Goal: Find specific page/section: Find specific page/section

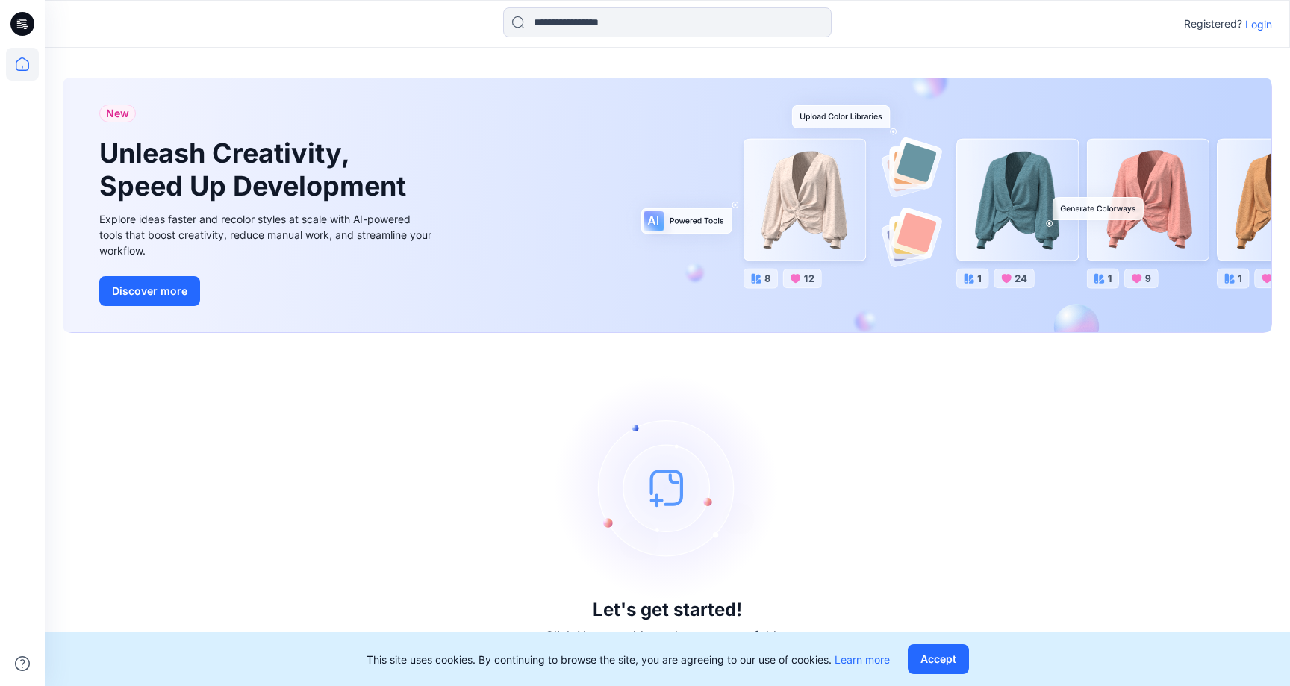
click at [1261, 19] on p "Login" at bounding box center [1258, 24] width 27 height 16
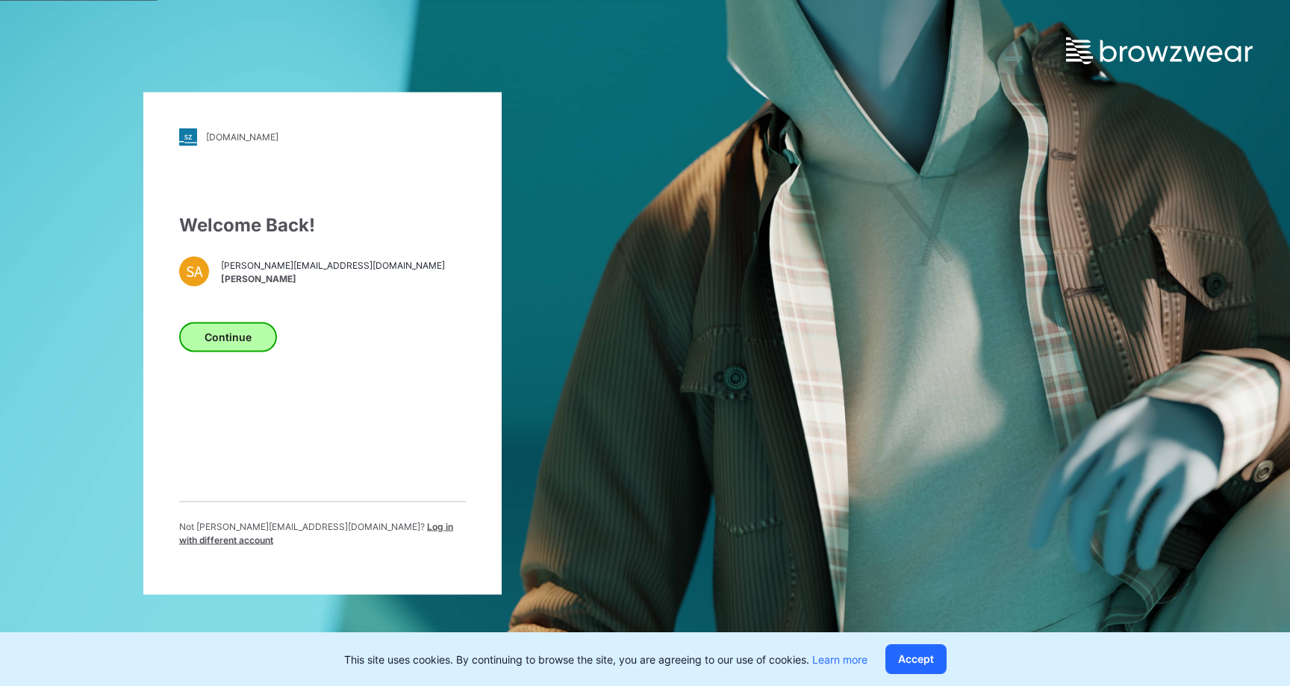
click at [212, 348] on button "Continue" at bounding box center [228, 337] width 98 height 30
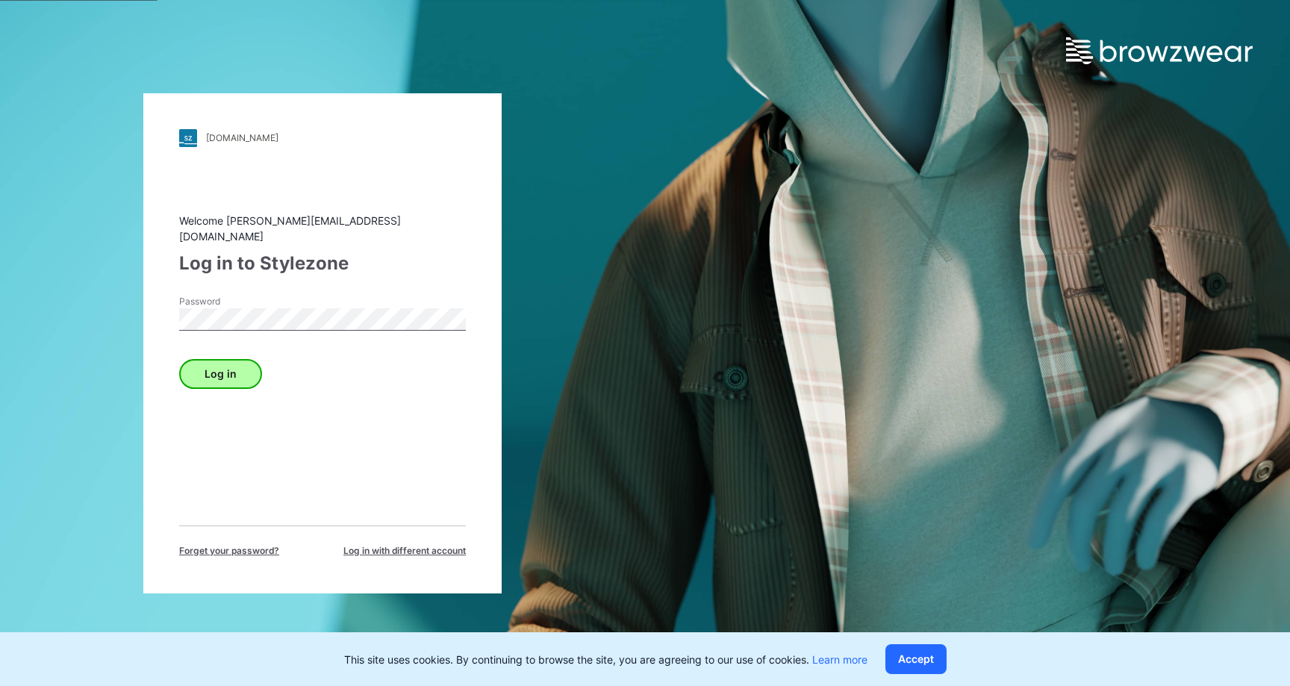
click at [248, 369] on button "Log in" at bounding box center [220, 374] width 83 height 30
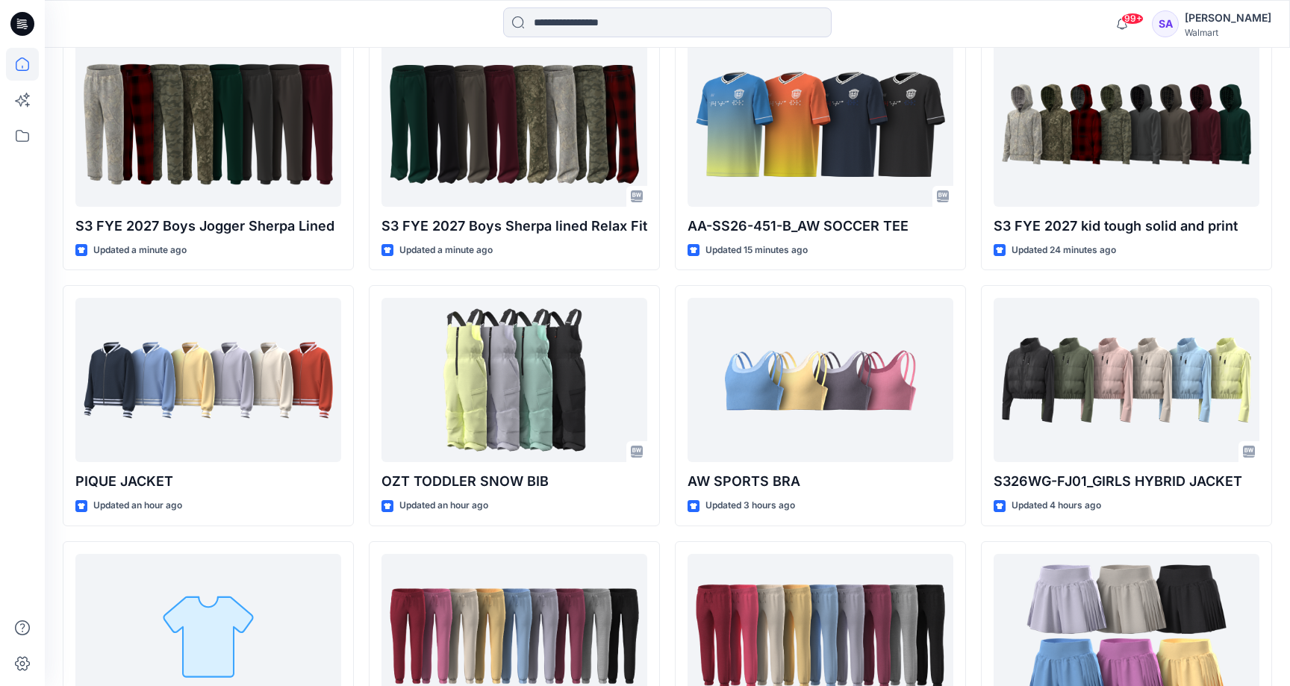
scroll to position [340, 0]
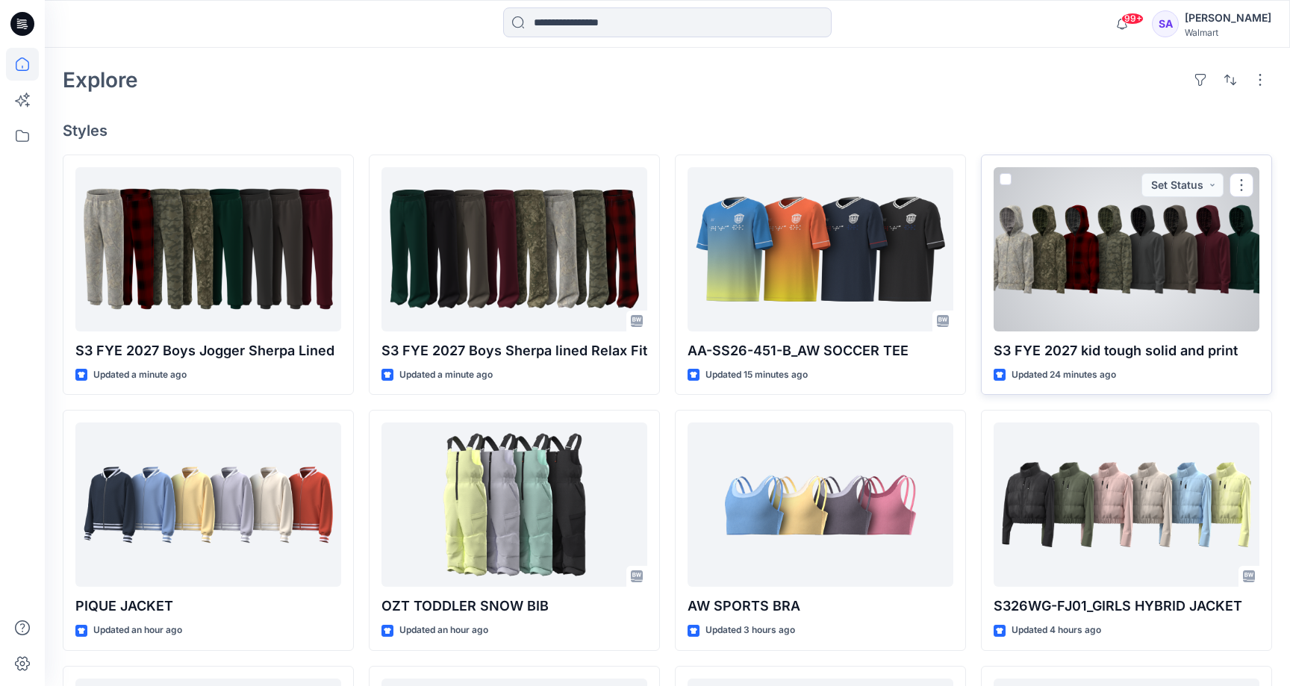
click at [1100, 267] on div at bounding box center [1126, 249] width 266 height 164
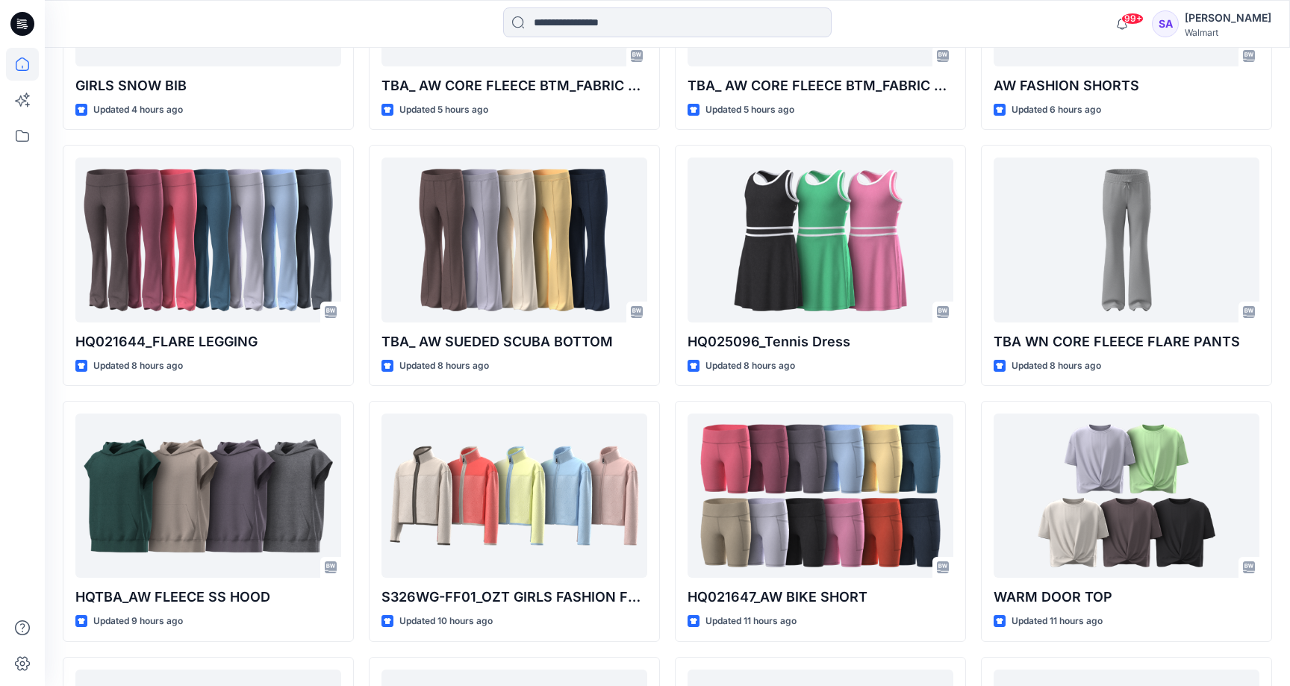
scroll to position [408, 0]
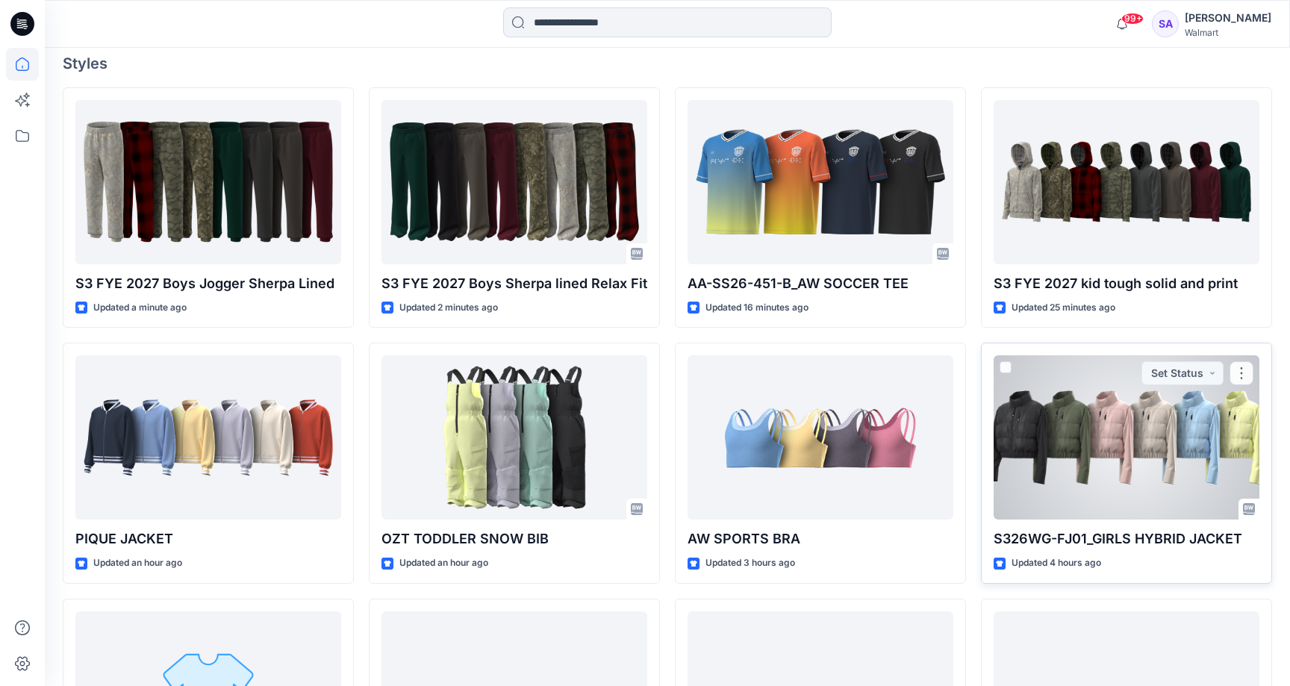
click at [1149, 450] on div at bounding box center [1126, 437] width 266 height 164
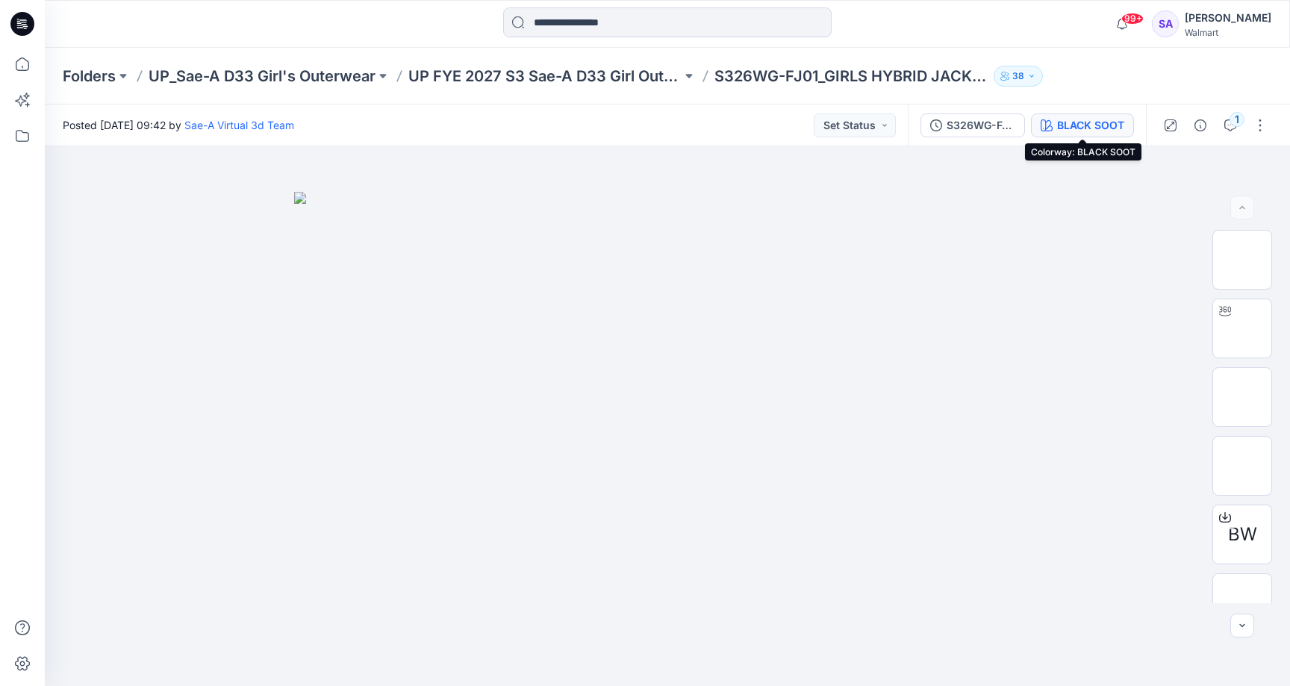
click at [1108, 122] on div "BLACK SOOT" at bounding box center [1090, 125] width 67 height 16
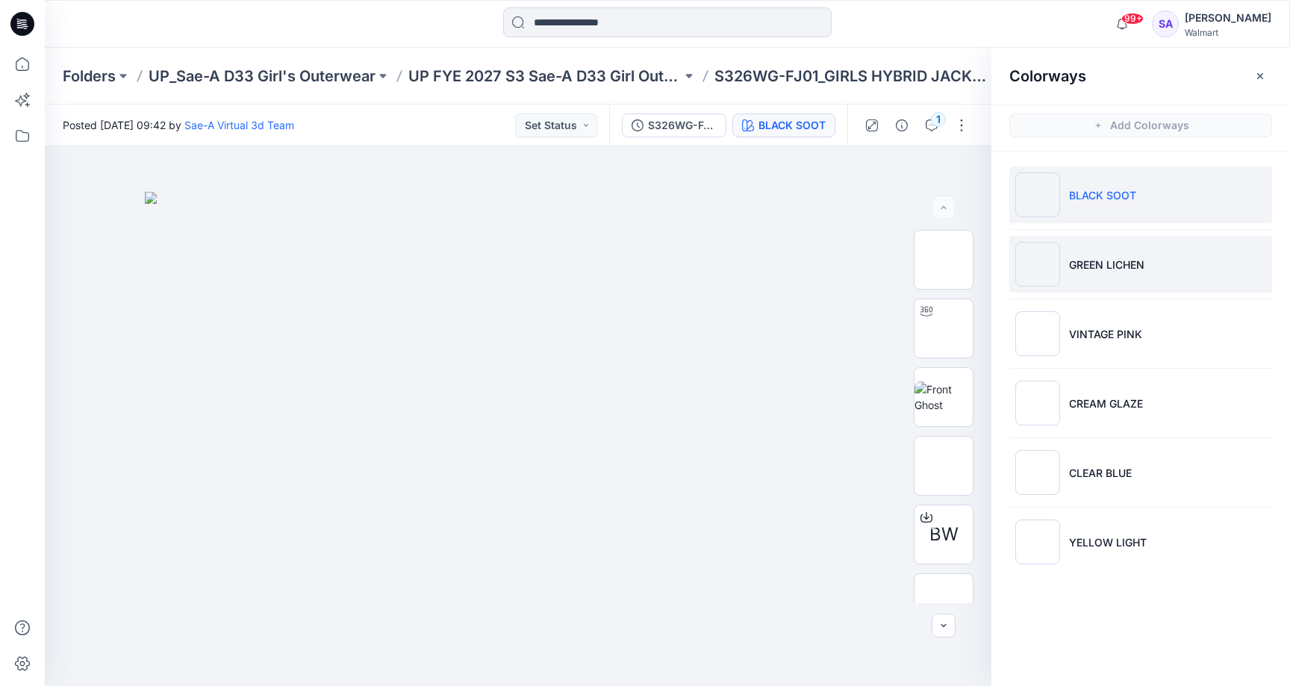
click at [1099, 262] on p "GREEN LICHEN" at bounding box center [1106, 265] width 75 height 16
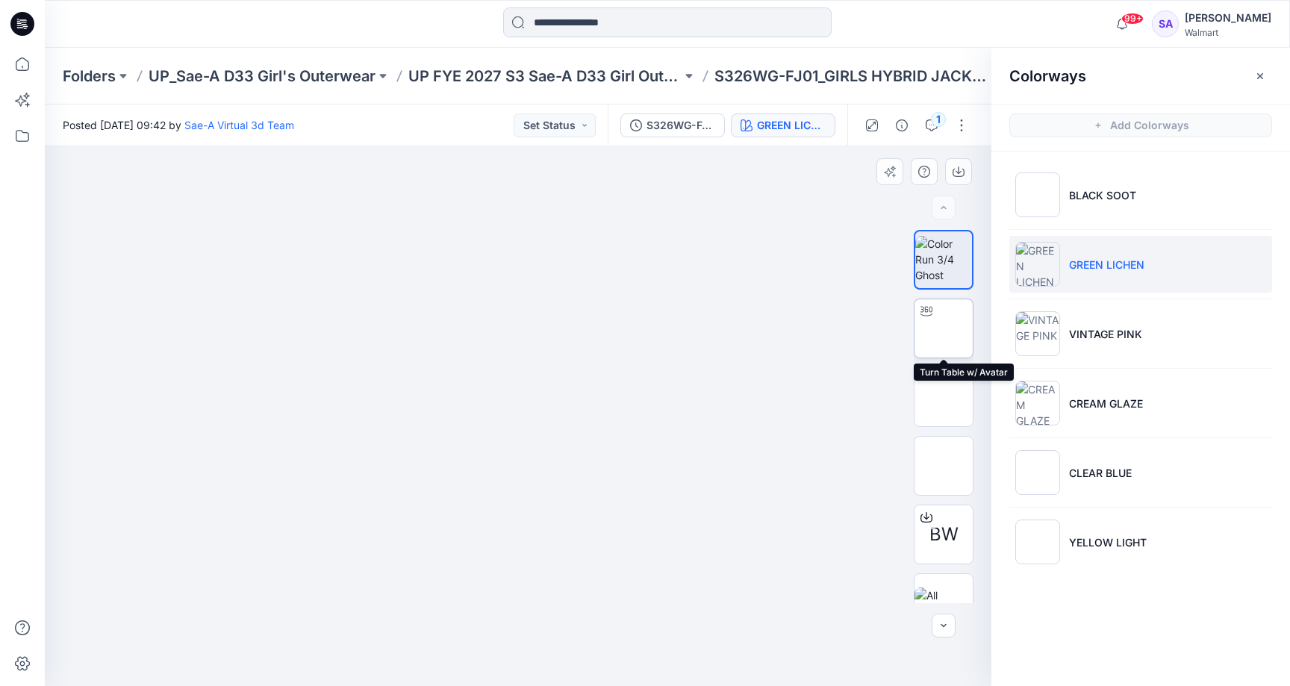
click at [943, 328] on img at bounding box center [943, 328] width 0 height 0
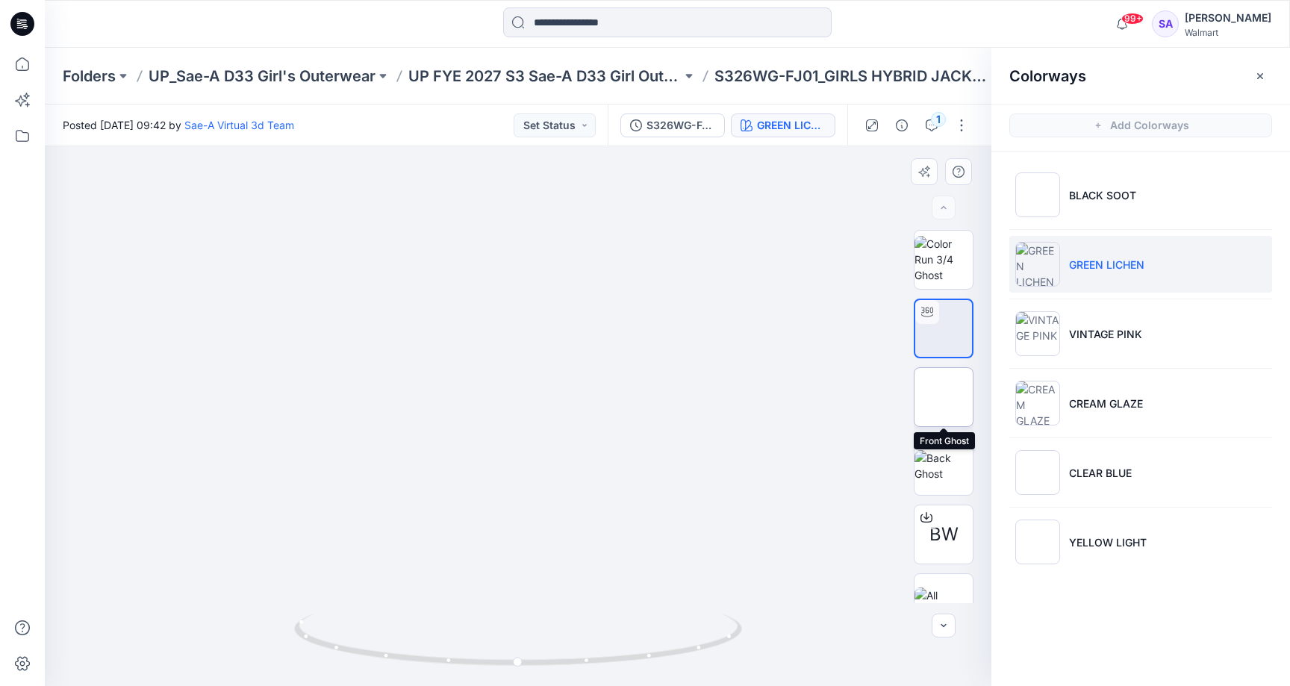
click at [943, 397] on img at bounding box center [943, 397] width 0 height 0
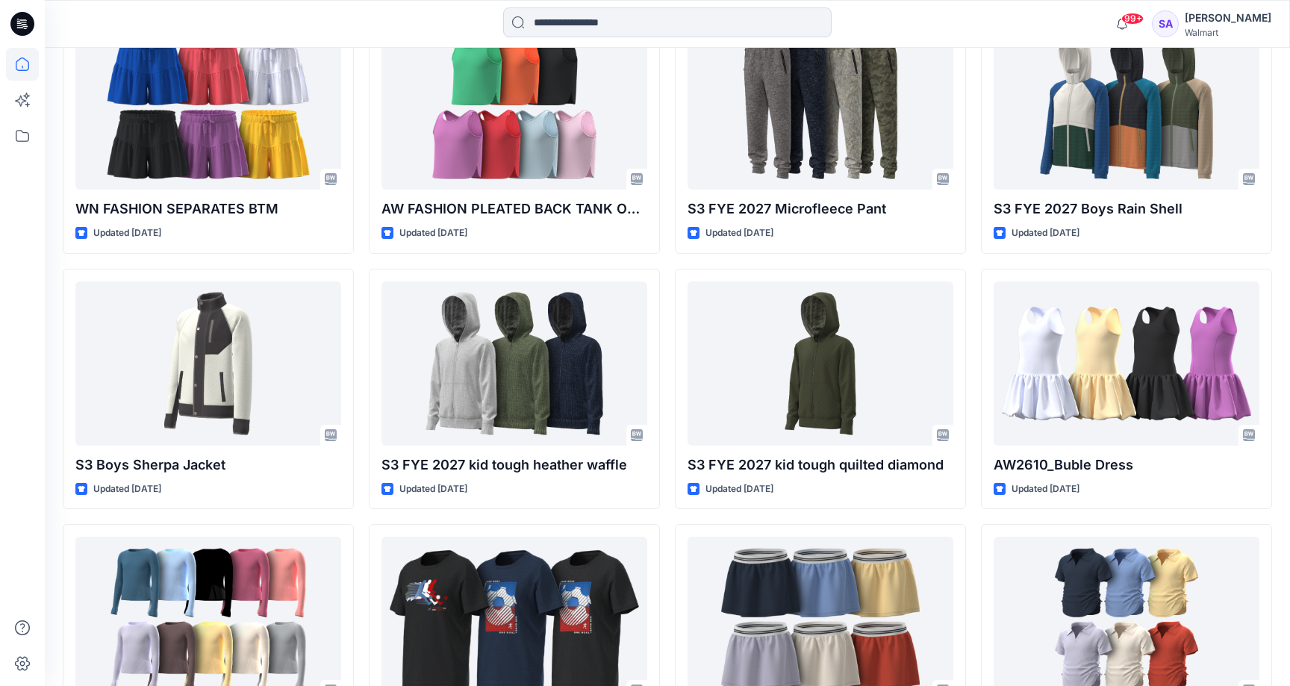
scroll to position [5607, 0]
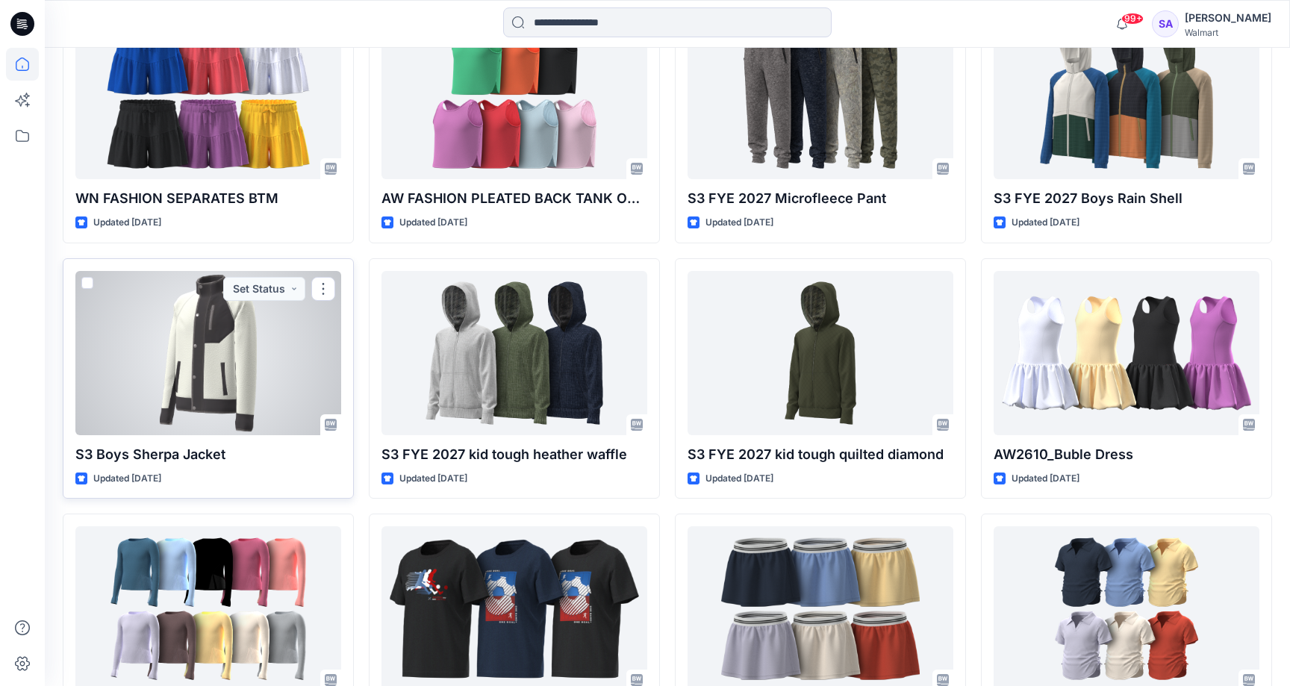
click at [203, 317] on div at bounding box center [208, 353] width 266 height 164
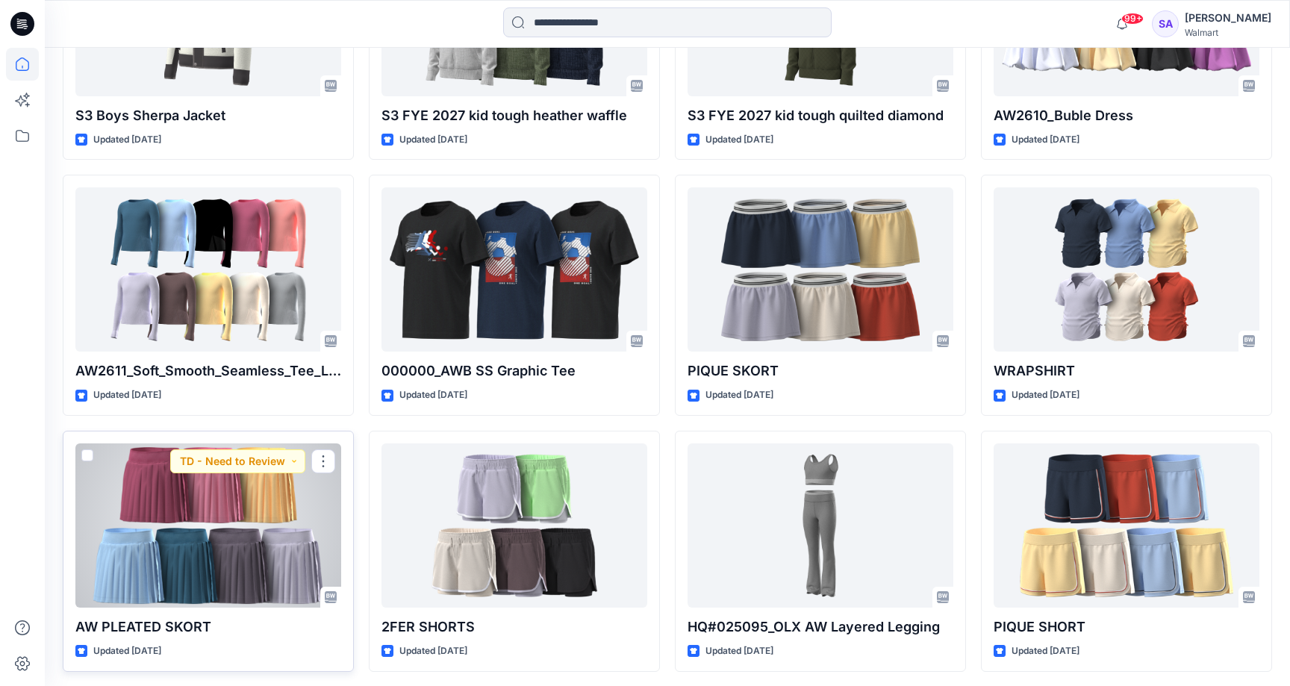
scroll to position [5935, 0]
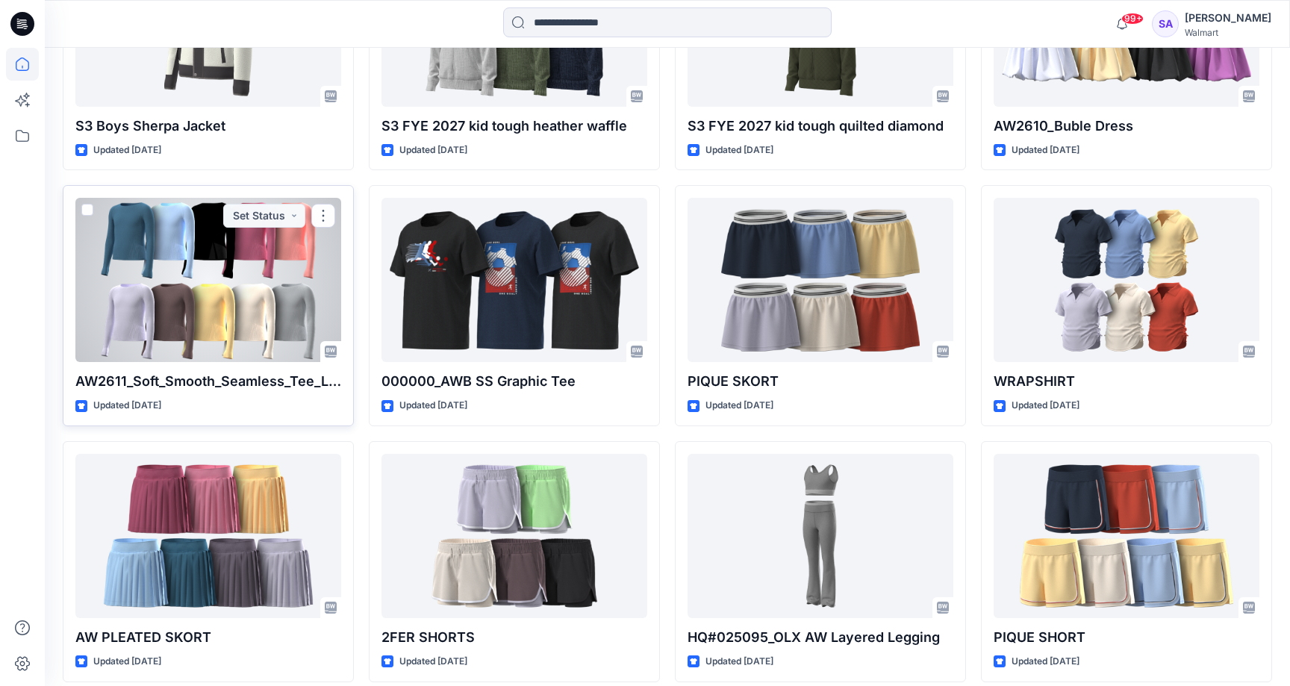
click at [248, 293] on div at bounding box center [208, 280] width 266 height 164
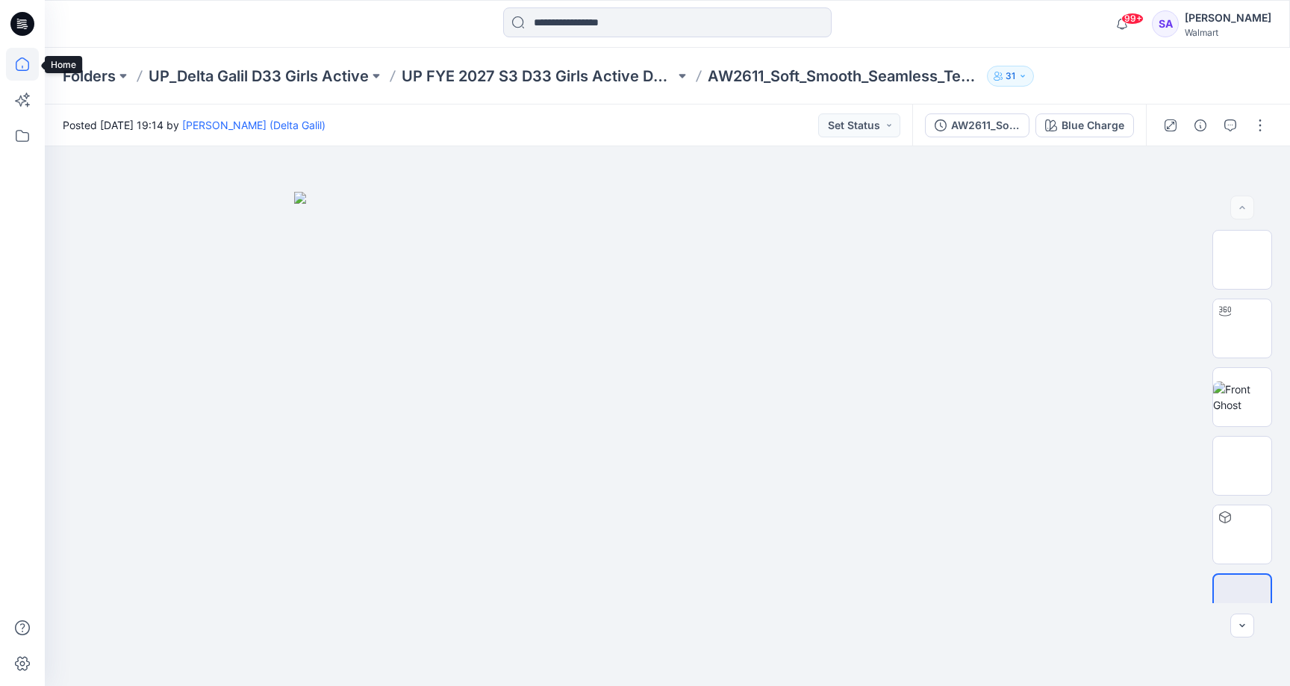
click at [24, 59] on icon at bounding box center [22, 64] width 33 height 33
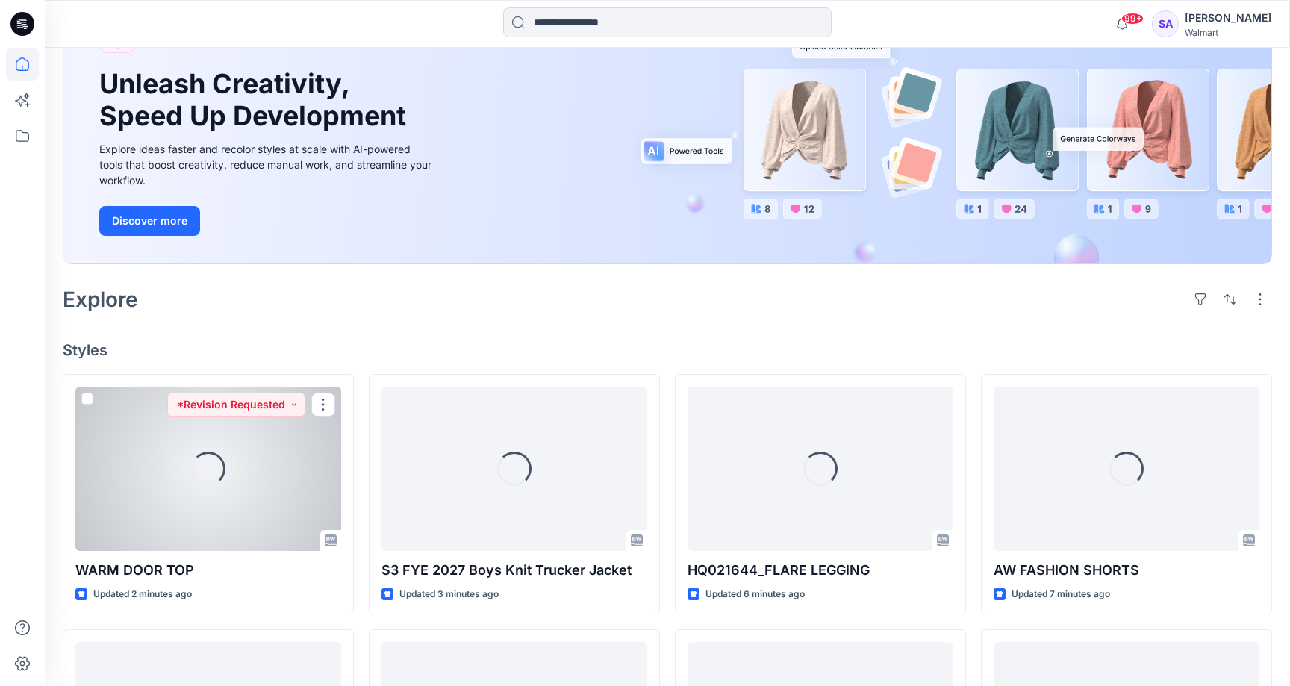
scroll to position [137, 0]
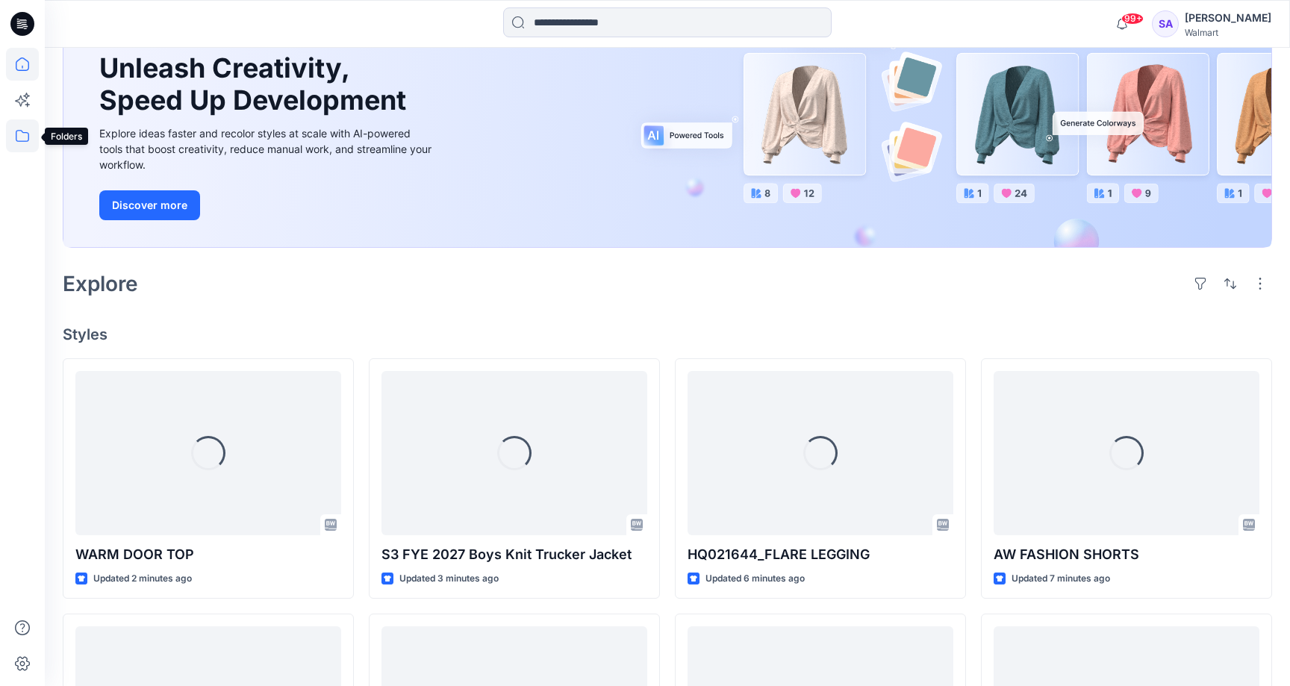
click at [17, 142] on icon at bounding box center [22, 135] width 33 height 33
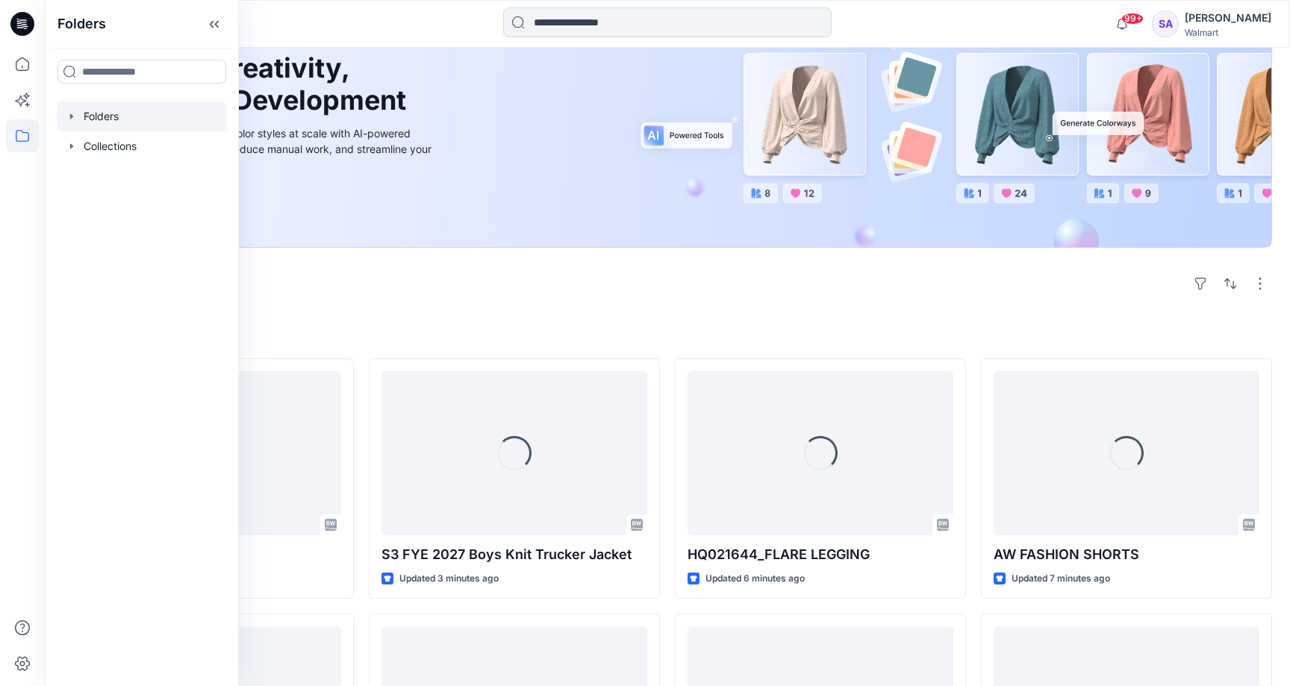
click at [157, 118] on div at bounding box center [142, 117] width 170 height 30
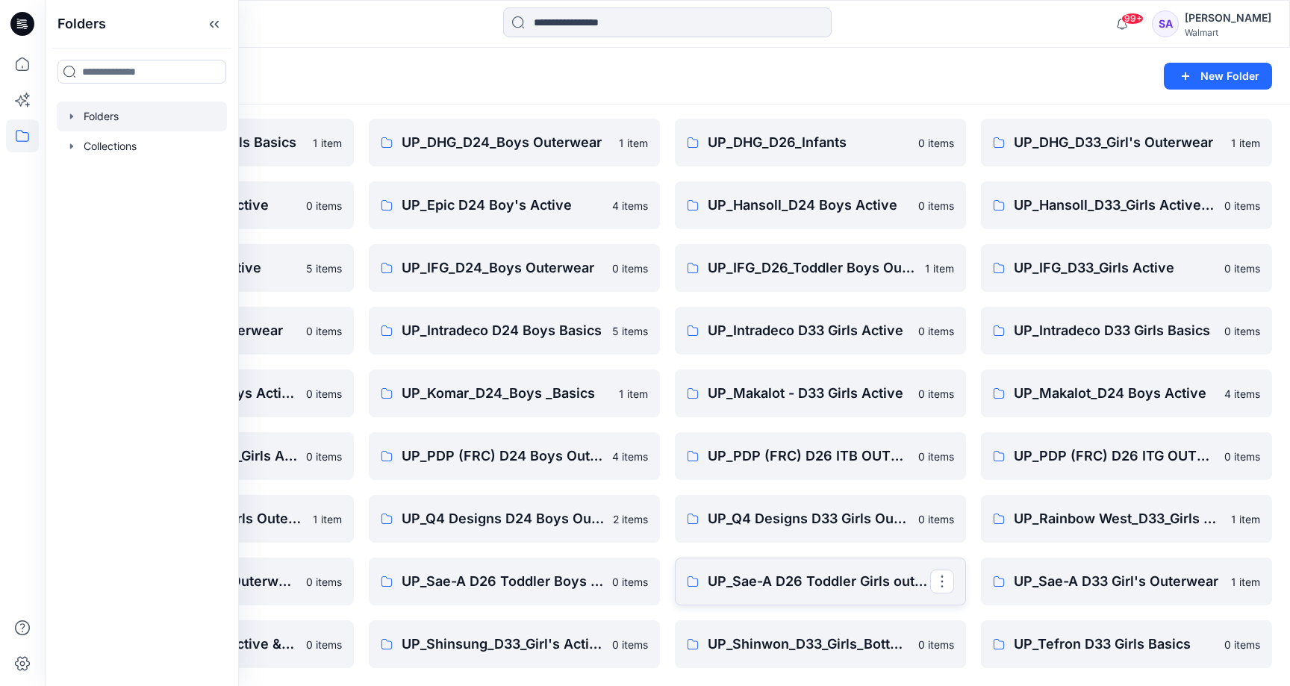
scroll to position [108, 0]
click at [661, 107] on div "UP_ Mas Acme D33 Girls Basics 4 items UP_Delta Galil D33 Girls Basics 1 item UP…" at bounding box center [667, 362] width 1209 height 612
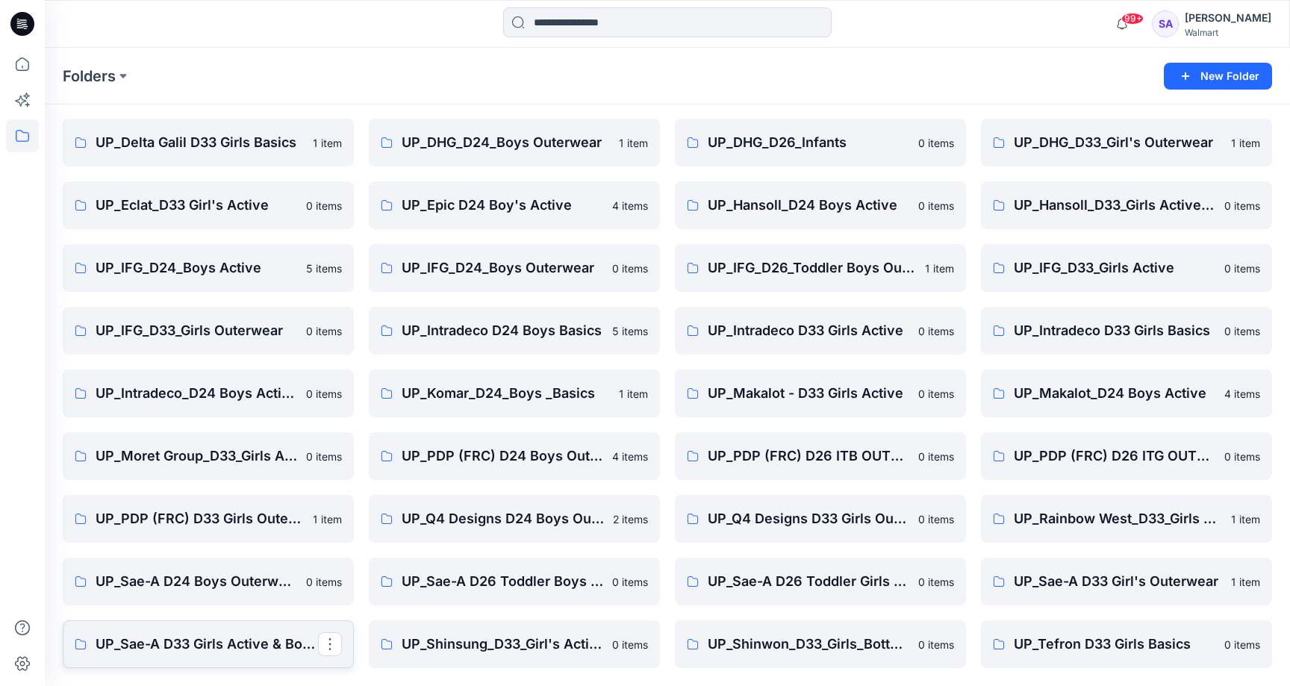
click at [265, 640] on p "UP_Sae-A D33 Girls Active & Bottoms" at bounding box center [207, 644] width 222 height 21
click at [791, 393] on p "UP_Makalot - D33 Girls Active" at bounding box center [819, 393] width 222 height 21
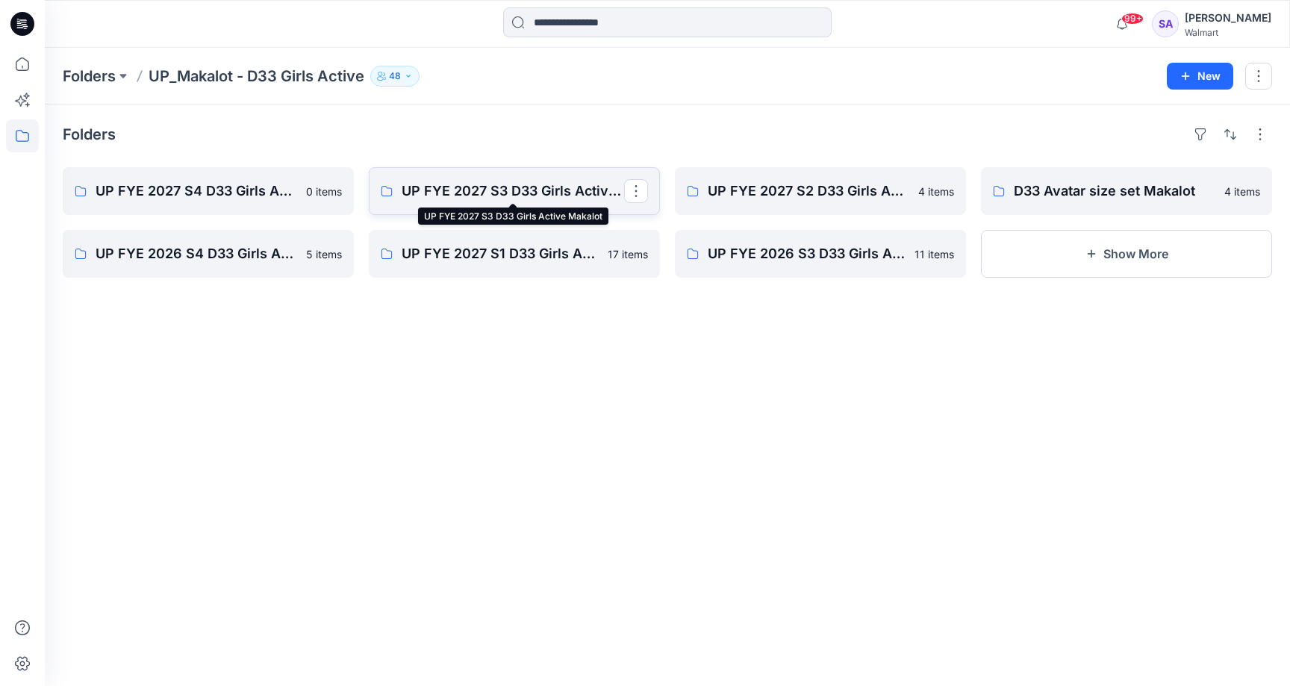
click at [498, 187] on p "UP FYE 2027 S3 D33 Girls Active Makalot" at bounding box center [513, 191] width 222 height 21
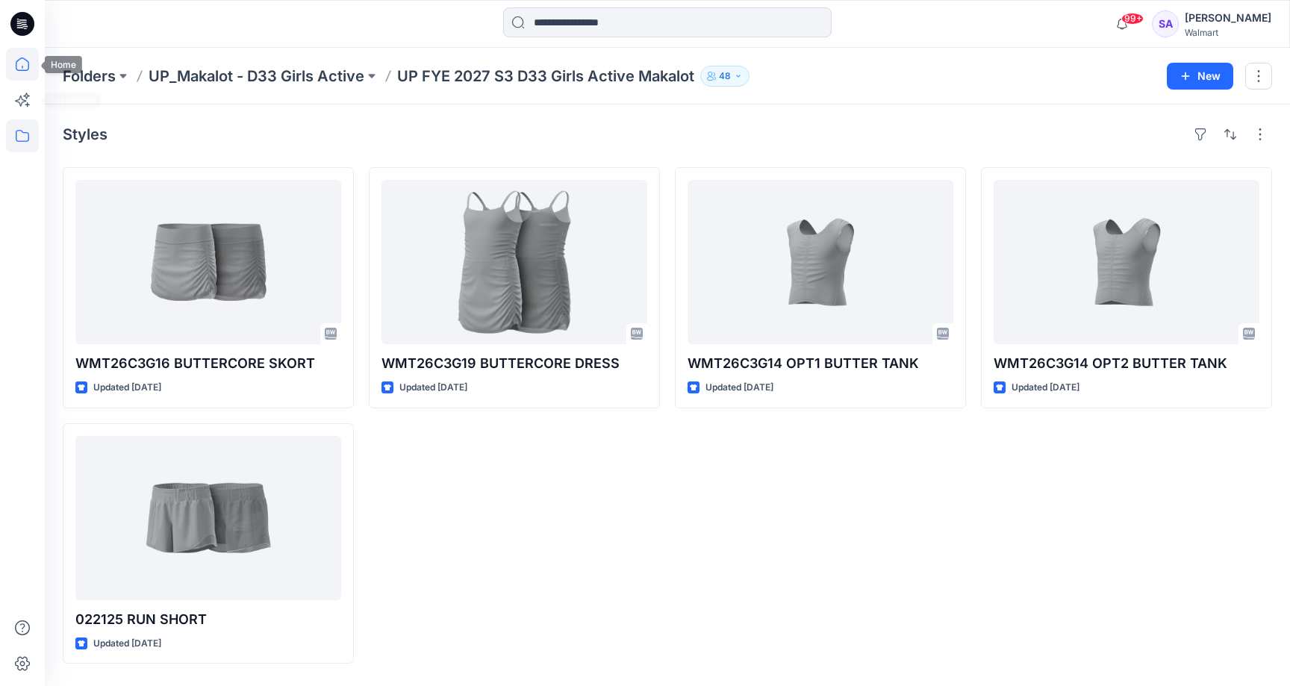
click at [25, 61] on icon at bounding box center [22, 64] width 33 height 33
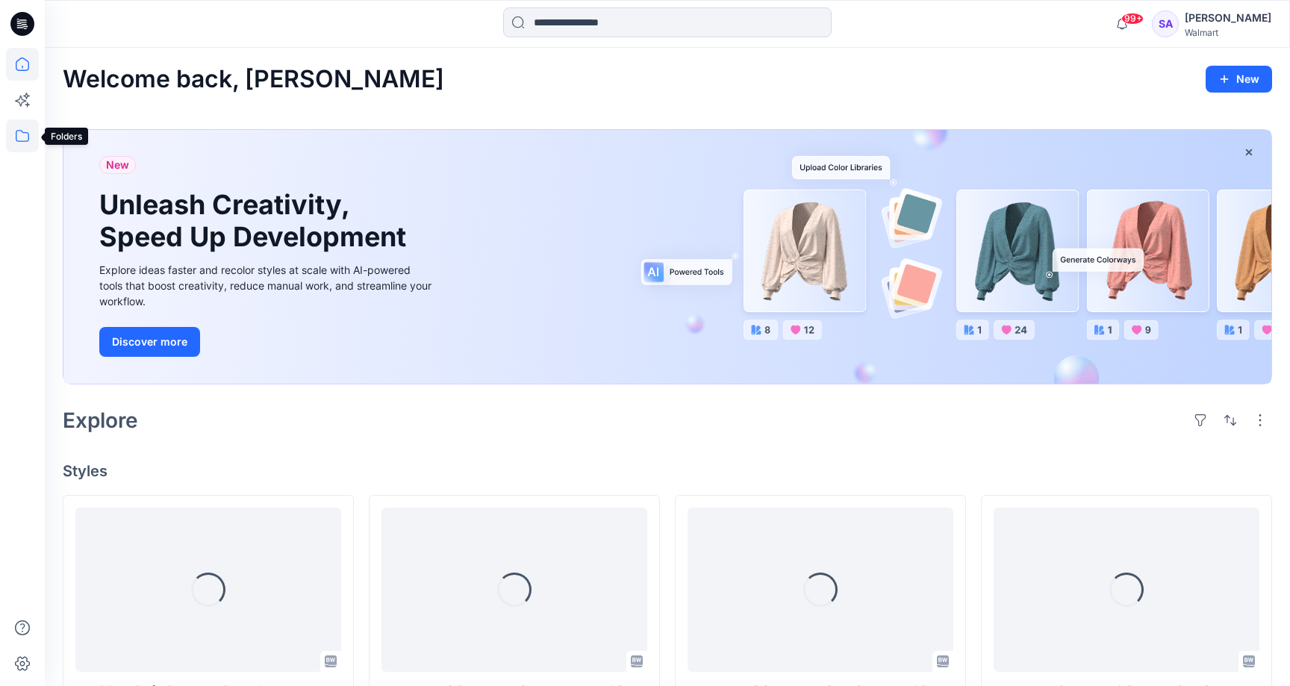
click at [26, 140] on icon at bounding box center [22, 135] width 33 height 33
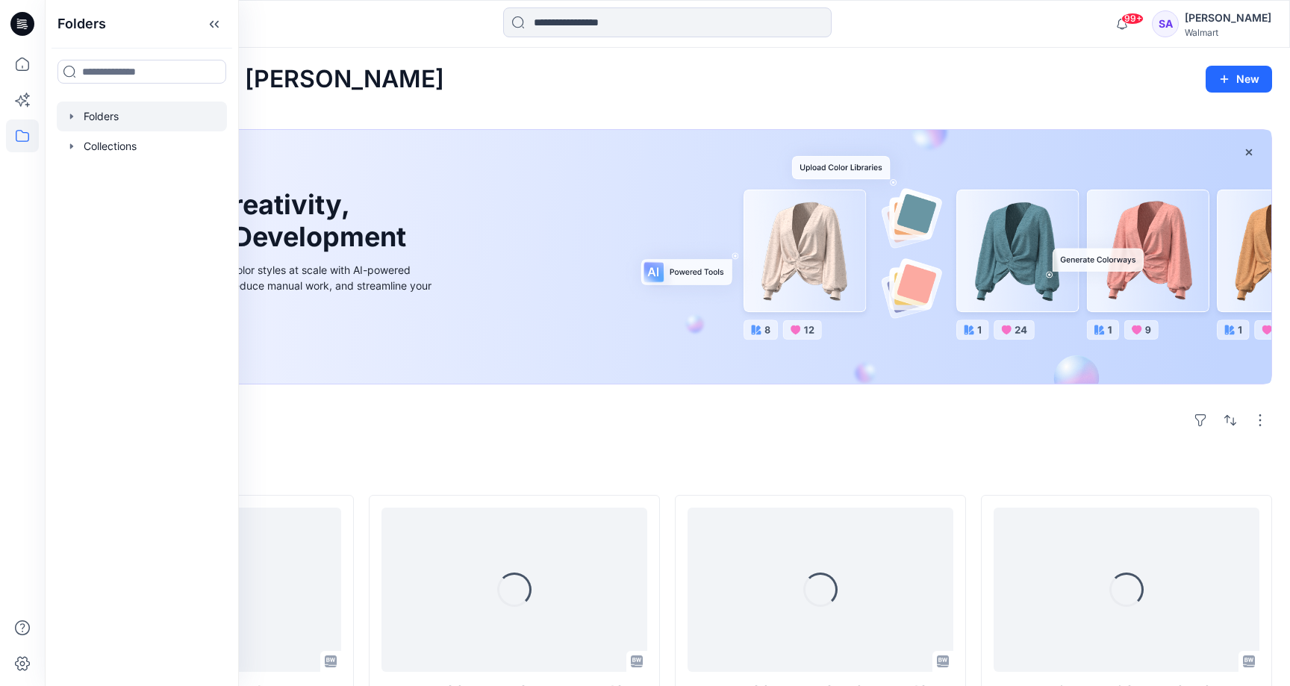
click at [134, 113] on div at bounding box center [142, 117] width 170 height 30
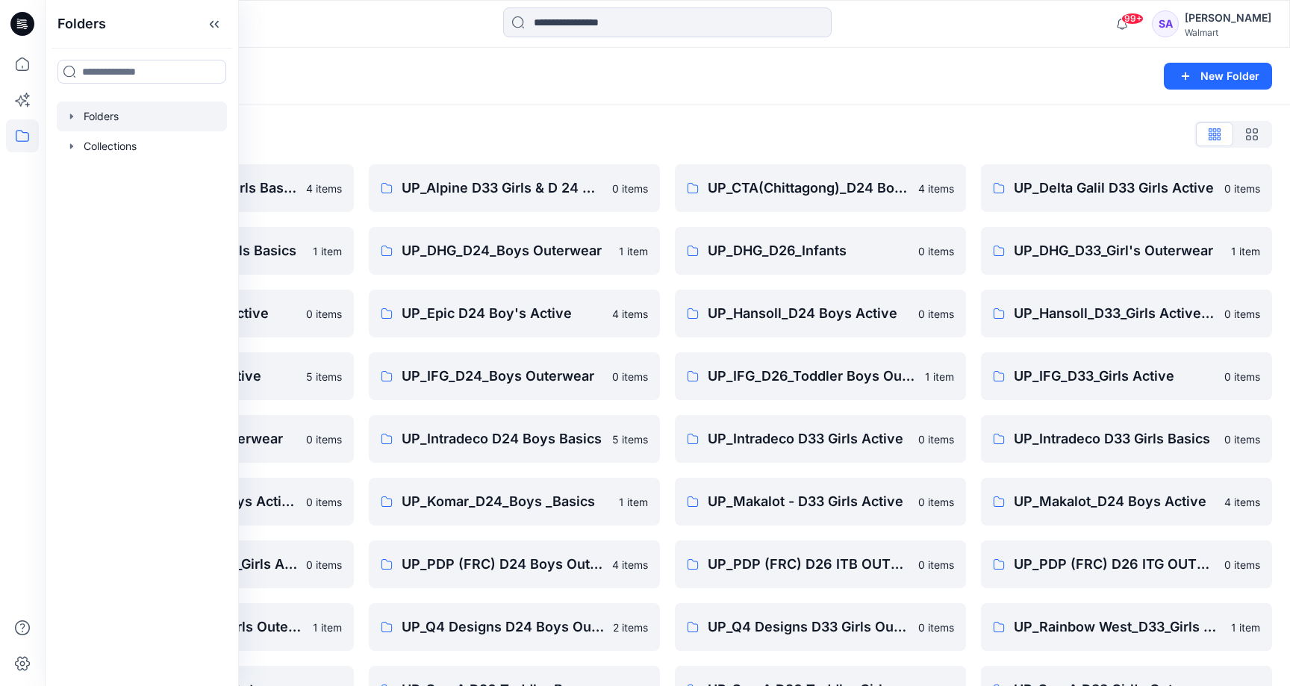
click at [412, 121] on div "Folders List UP_ Mas Acme D33 Girls Basics 4 items UP_Delta Galil D33 Girls Bas…" at bounding box center [667, 449] width 1245 height 690
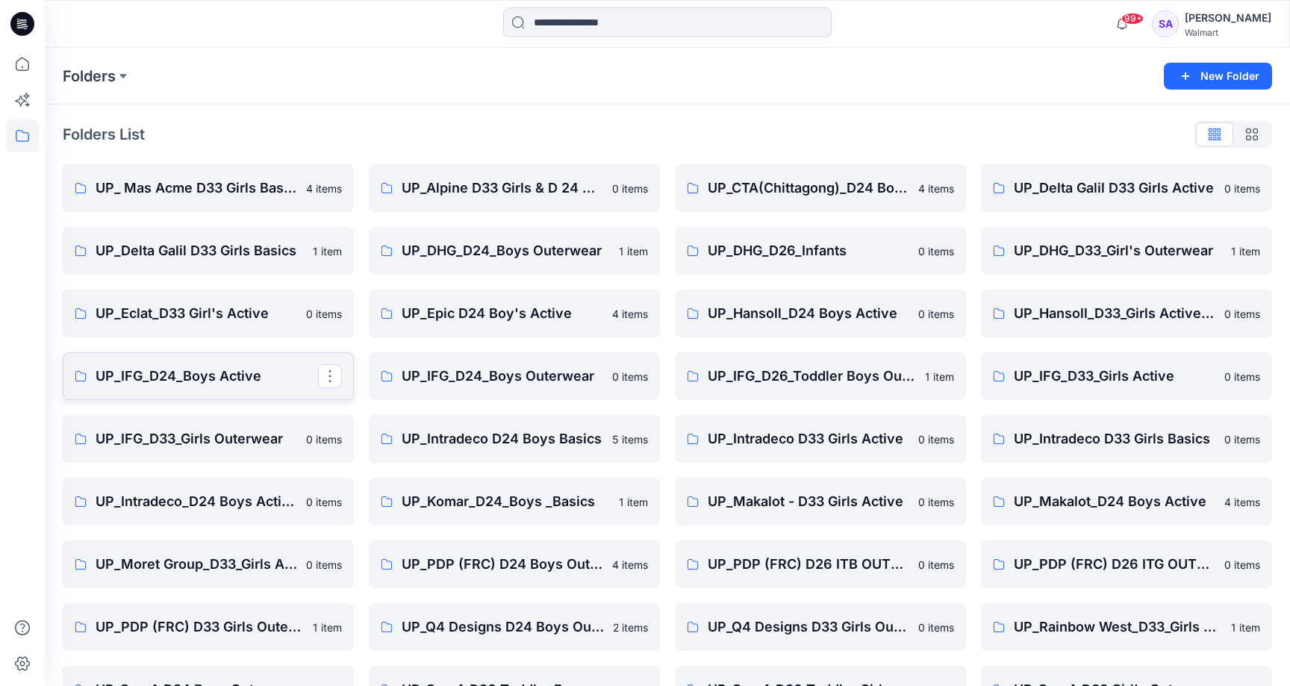
click at [238, 380] on p "UP_IFG_D24_Boys Active" at bounding box center [207, 376] width 222 height 21
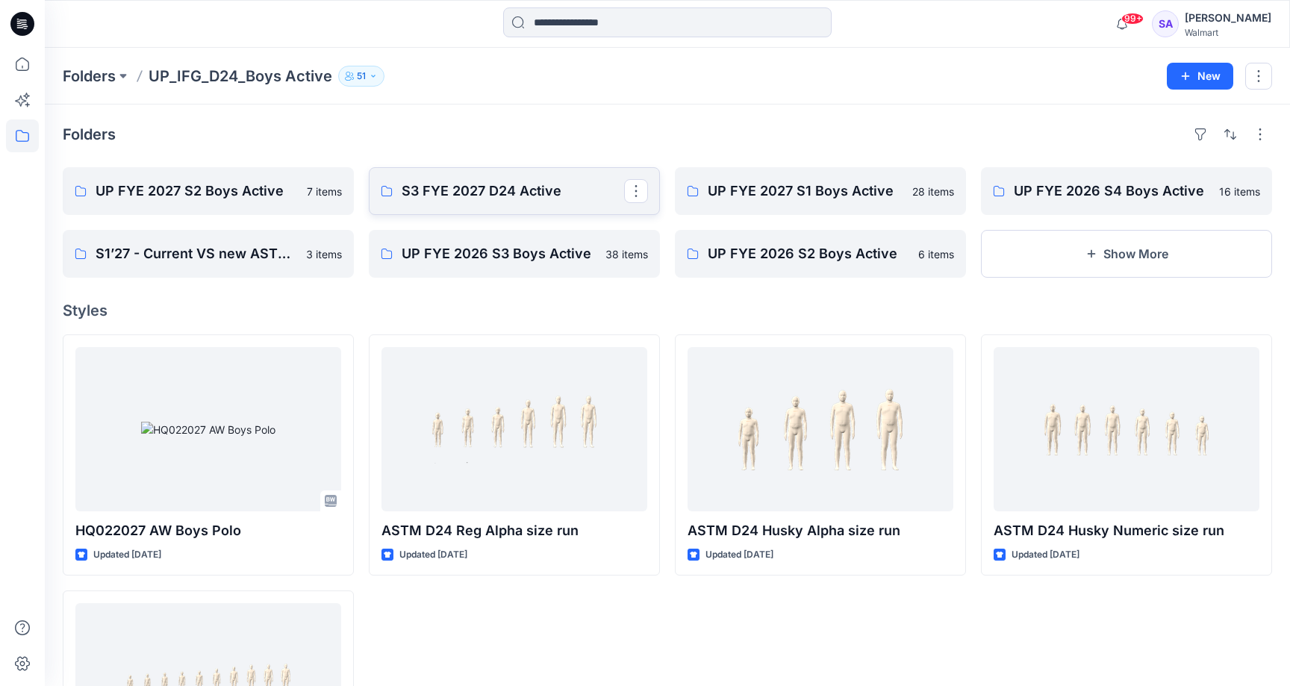
click at [456, 197] on p "S3 FYE 2027 D24 Active" at bounding box center [513, 191] width 222 height 21
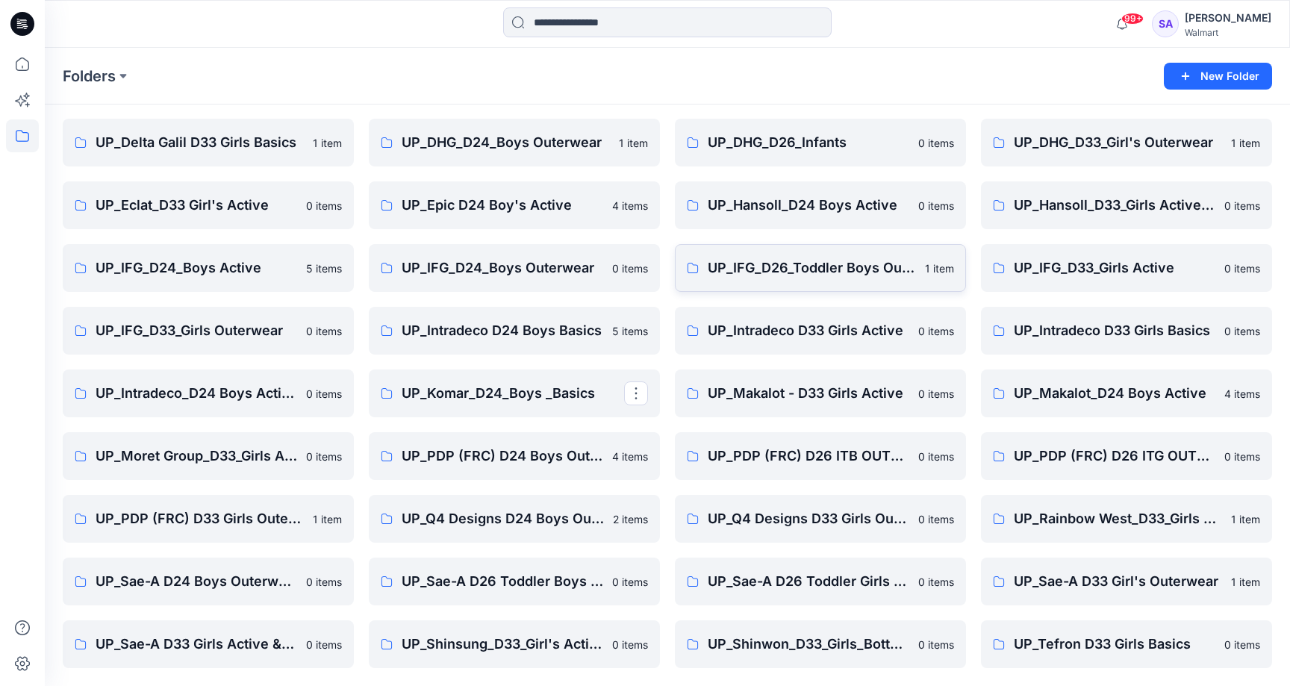
scroll to position [108, 0]
click at [798, 208] on p "UP_Hansoll_D24 Boys Active" at bounding box center [819, 205] width 222 height 21
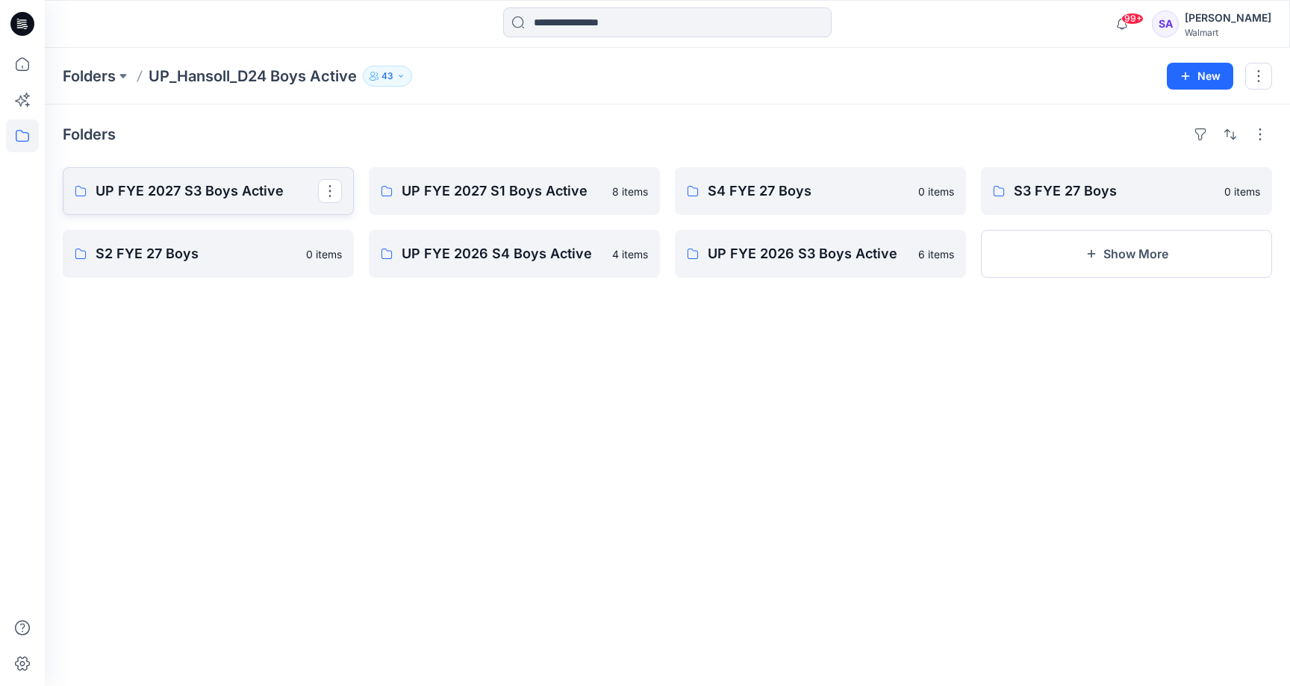
click at [237, 197] on p "UP FYE 2027 S3 Boys Active" at bounding box center [207, 191] width 222 height 21
